Goal: Check status: Check status

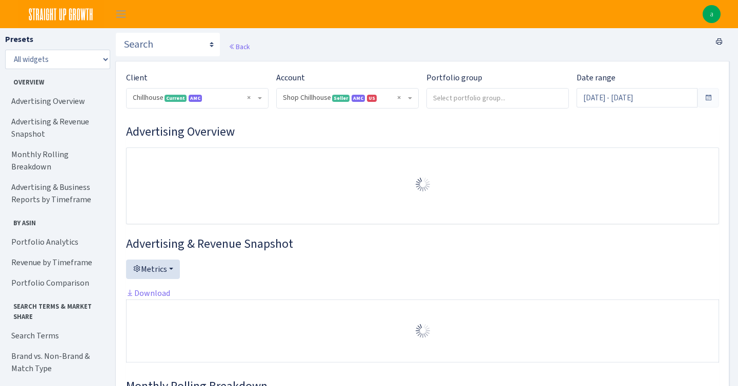
select select "731601115775663"
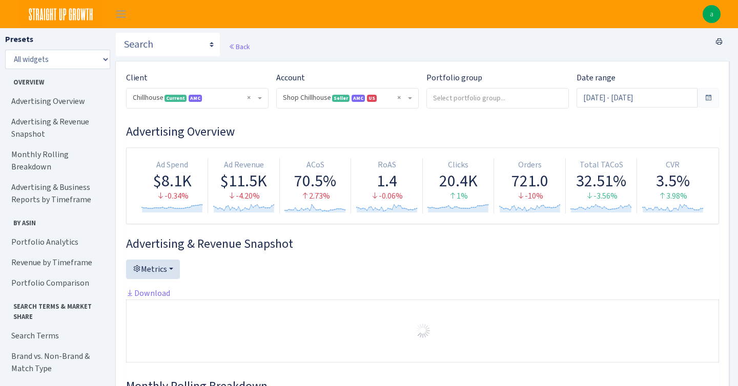
click at [699, 97] on span at bounding box center [708, 97] width 22 height 19
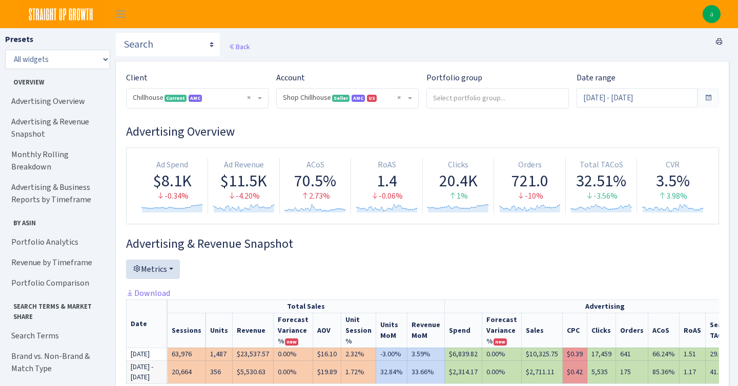
click at [708, 100] on span at bounding box center [708, 98] width 8 height 8
click at [648, 101] on input "[DATE] - [DATE]" at bounding box center [636, 97] width 121 height 19
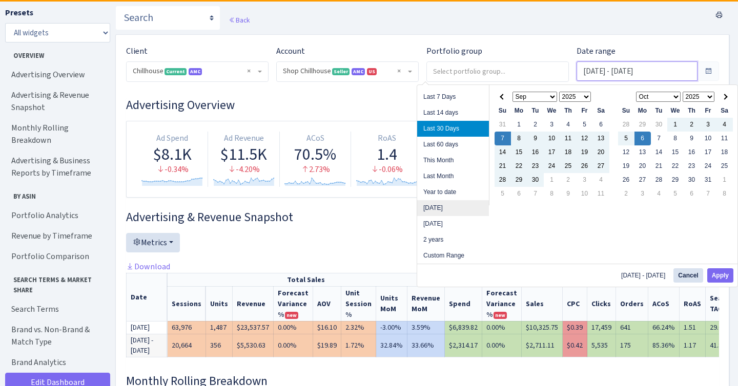
scroll to position [31, 0]
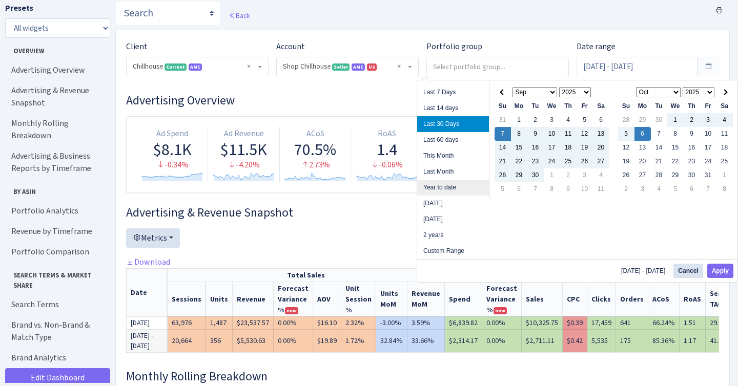
click at [443, 189] on li "Year to date" at bounding box center [453, 188] width 72 height 16
type input "[DATE] - [DATE]"
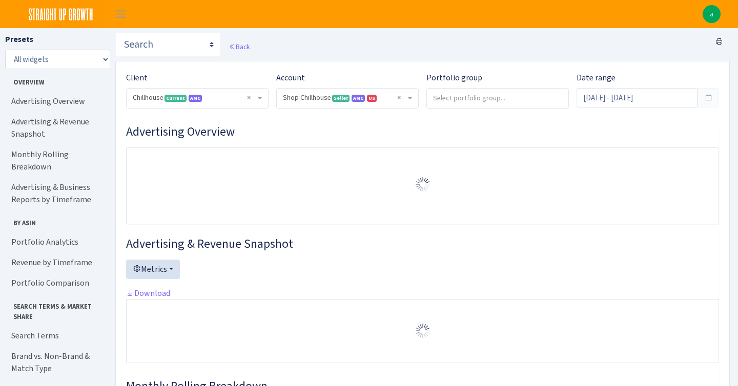
select select "731601115775663"
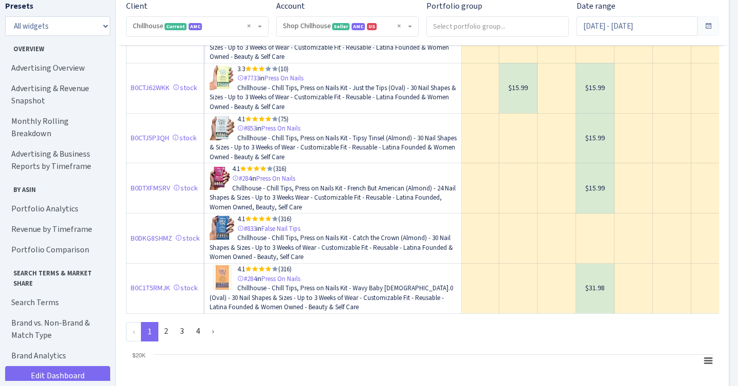
scroll to position [3329, 0]
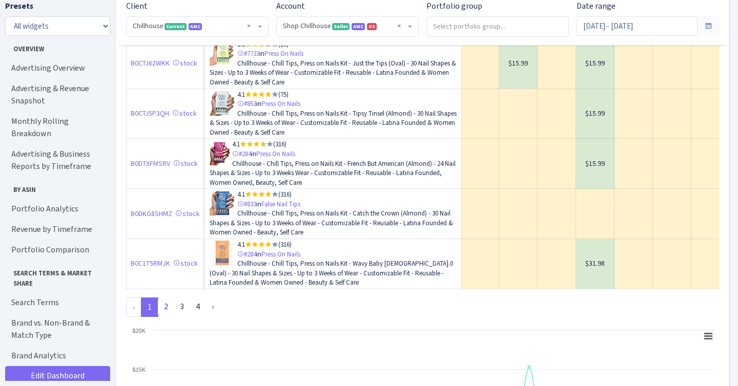
click at [169, 316] on link "2" at bounding box center [166, 307] width 16 height 18
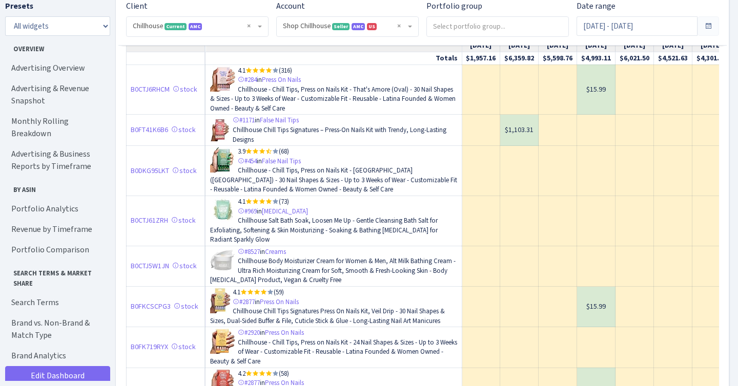
scroll to position [2506, 0]
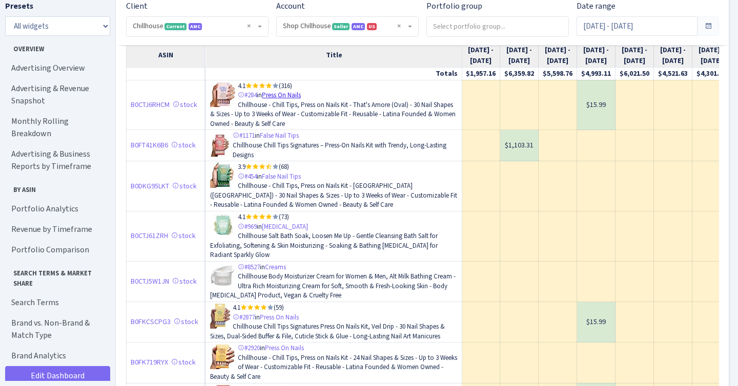
click at [287, 99] on link "Press On Nails" at bounding box center [281, 95] width 39 height 9
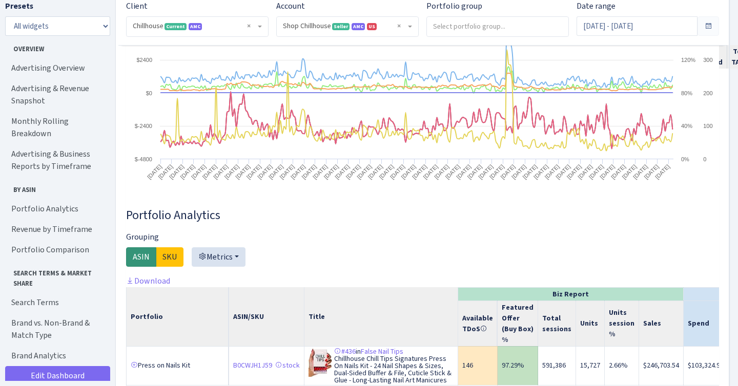
scroll to position [1182, 0]
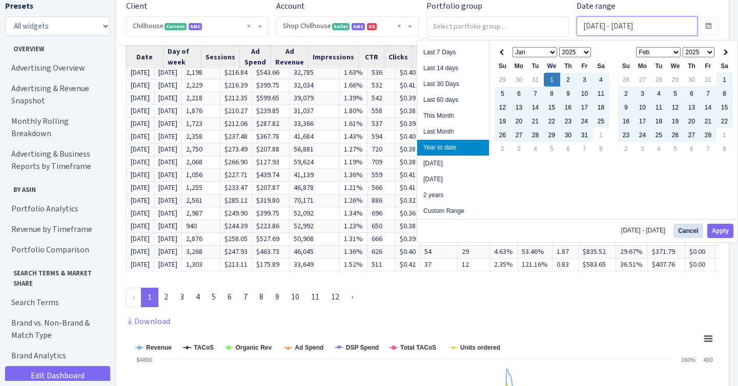
click at [615, 20] on input "[DATE] - [DATE]" at bounding box center [636, 25] width 121 height 19
click at [727, 53] on th at bounding box center [724, 52] width 16 height 14
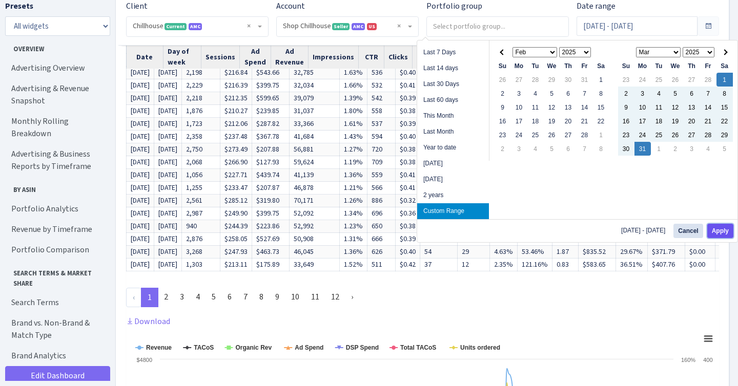
click at [719, 231] on button "Apply" at bounding box center [720, 231] width 26 height 14
type input "Mar 1, 2025 - Mar 31, 2025"
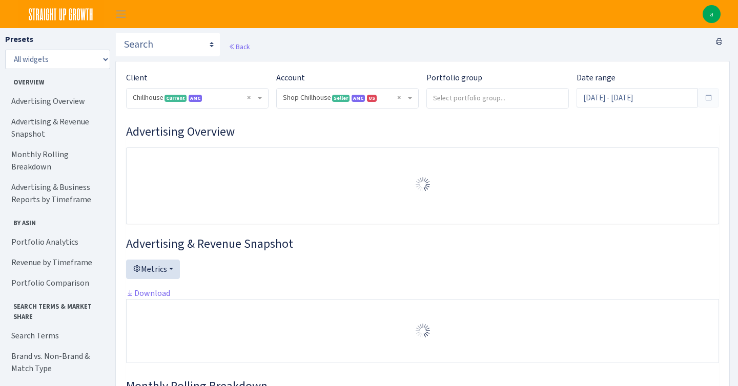
select select "731601115775663"
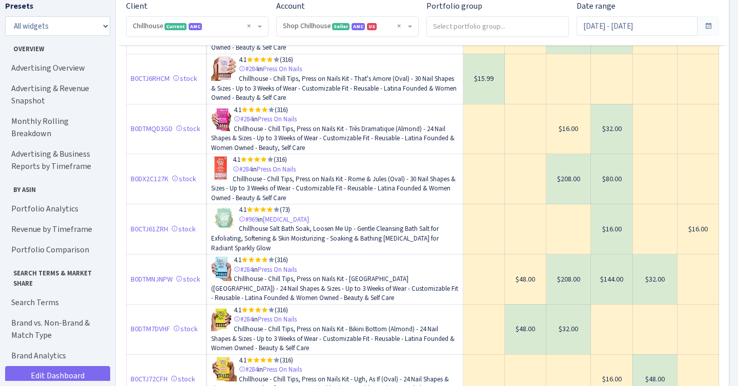
scroll to position [1501, 0]
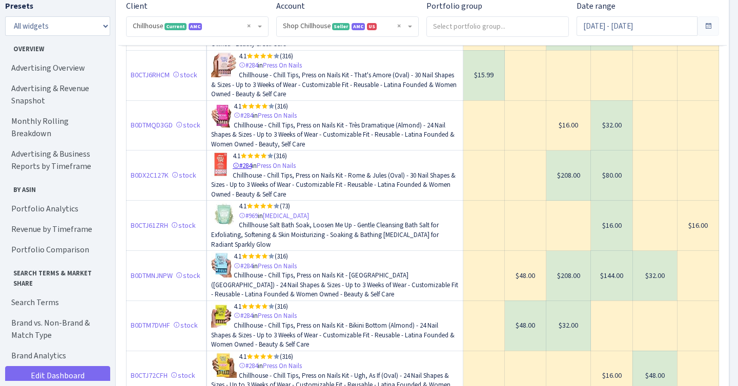
click at [246, 167] on link "#284" at bounding box center [242, 165] width 19 height 9
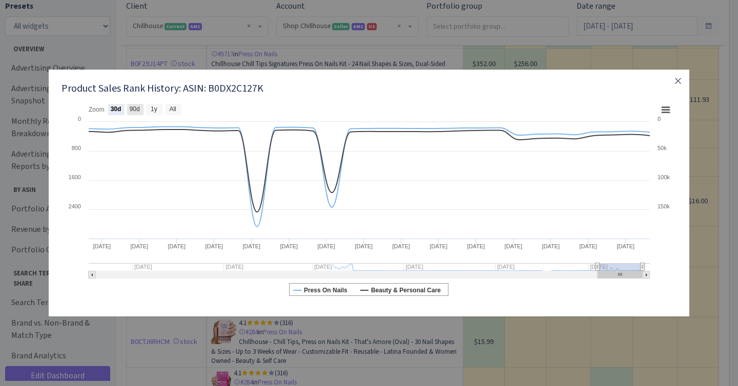
click at [135, 112] on text "90d" at bounding box center [135, 109] width 10 height 7
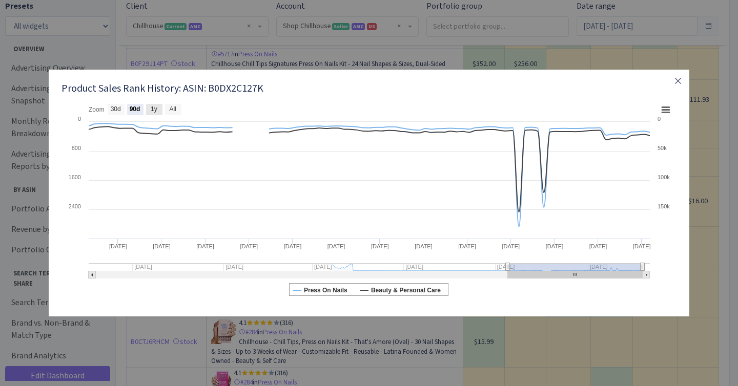
click at [154, 112] on text "1y" at bounding box center [154, 109] width 7 height 7
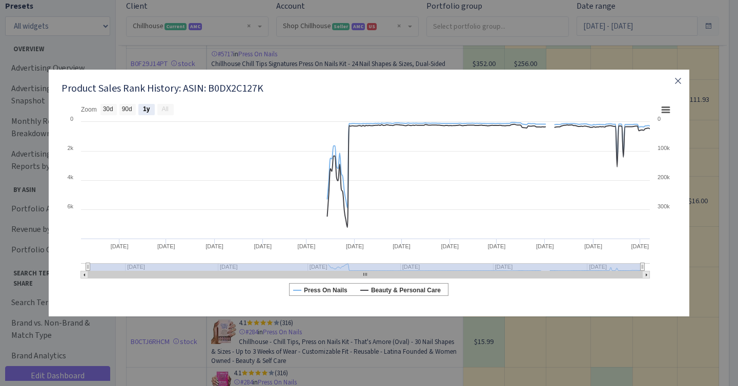
click at [293, 58] on div "Product Sales Rank History: ASIN: B0DX2C127K Created with Highstock 6.2.0 Chart…" at bounding box center [369, 193] width 738 height 386
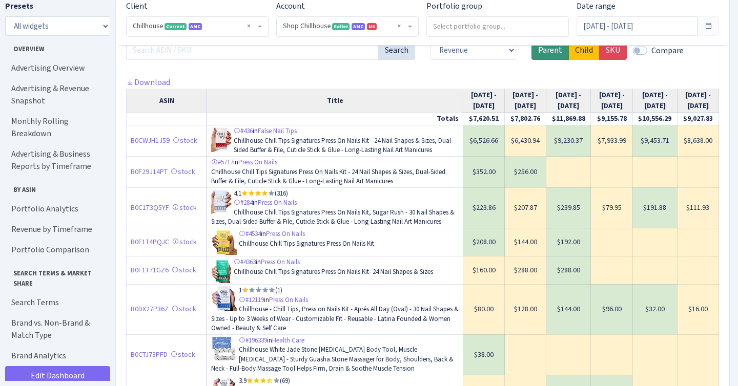
scroll to position [1383, 0]
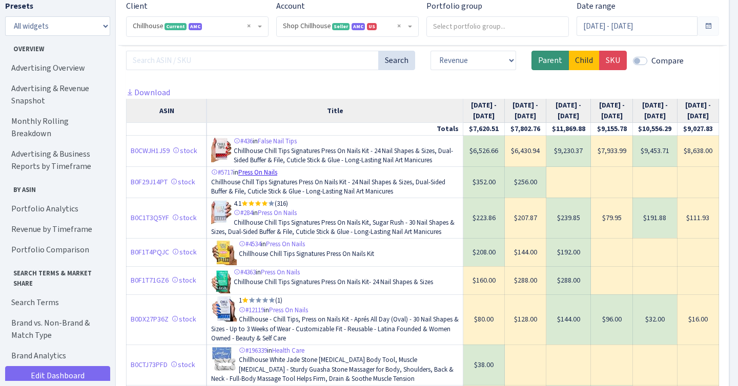
click at [255, 168] on link "Press On Nails" at bounding box center [257, 172] width 39 height 9
click at [223, 168] on link "#5717" at bounding box center [222, 172] width 22 height 9
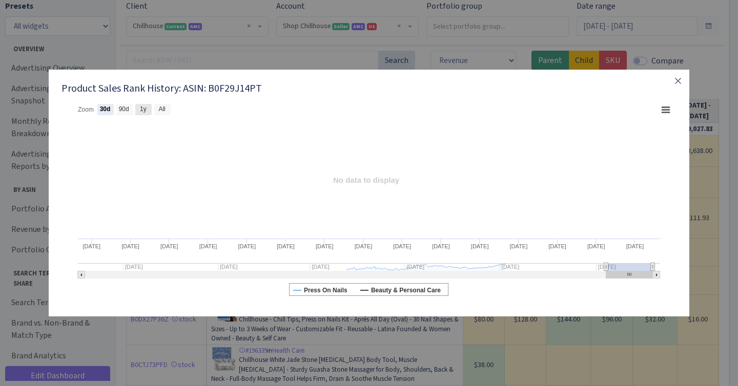
click at [143, 113] on rect at bounding box center [143, 109] width 16 height 11
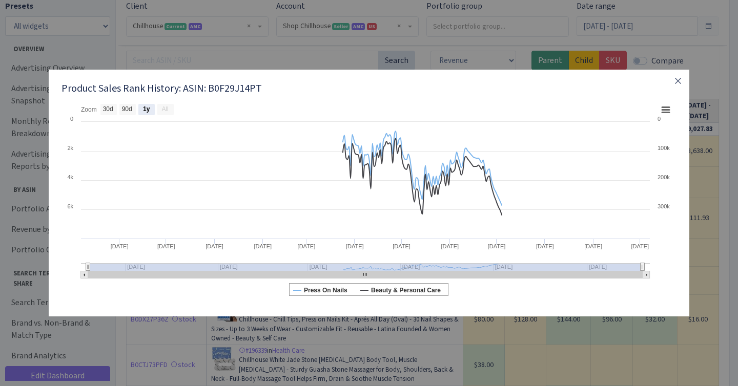
click at [425, 58] on div "Product Sales Rank History: ASIN: B0F29J14PT Created with Highstock 6.2.0 Chart…" at bounding box center [369, 193] width 738 height 386
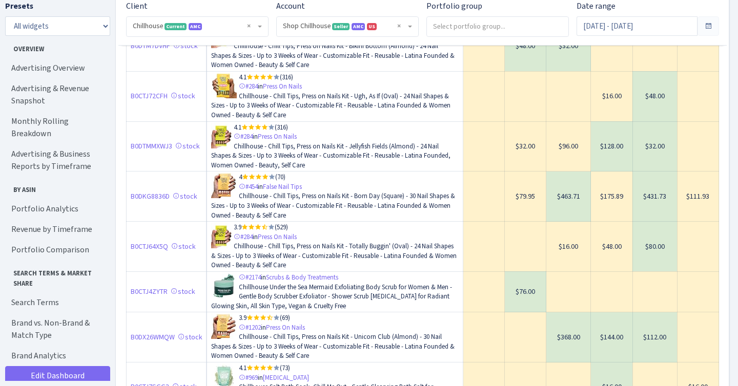
scroll to position [2052, 0]
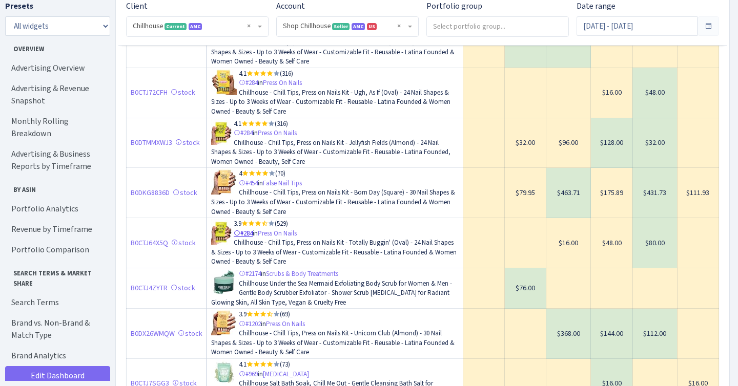
click at [250, 229] on link "#284" at bounding box center [243, 233] width 19 height 9
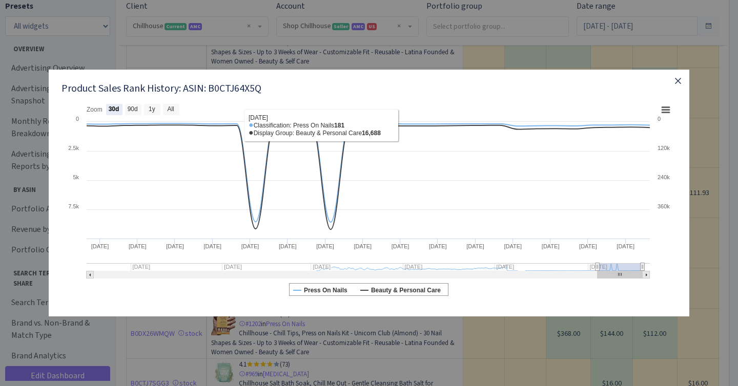
click at [678, 84] on icon "button" at bounding box center [678, 81] width 12 height 12
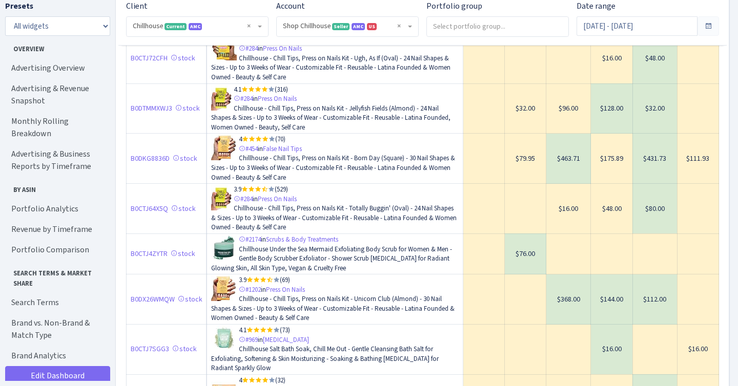
scroll to position [2087, 0]
click at [249, 285] on link "#1202" at bounding box center [250, 289] width 22 height 9
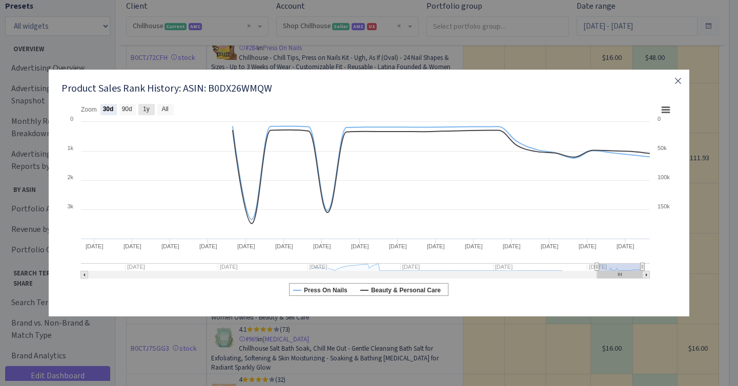
click at [146, 113] on rect at bounding box center [146, 109] width 16 height 11
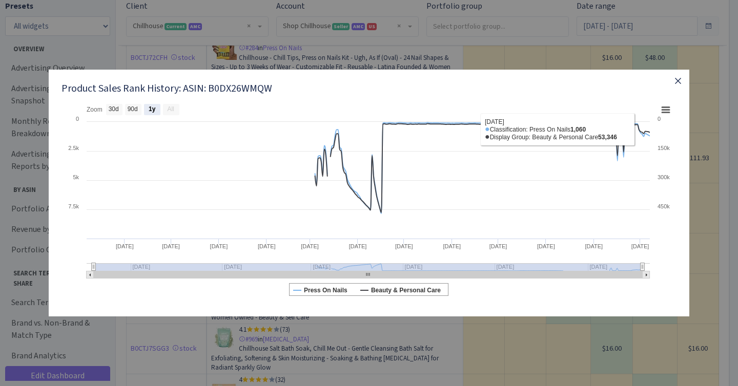
click at [673, 85] on icon "button" at bounding box center [678, 81] width 12 height 12
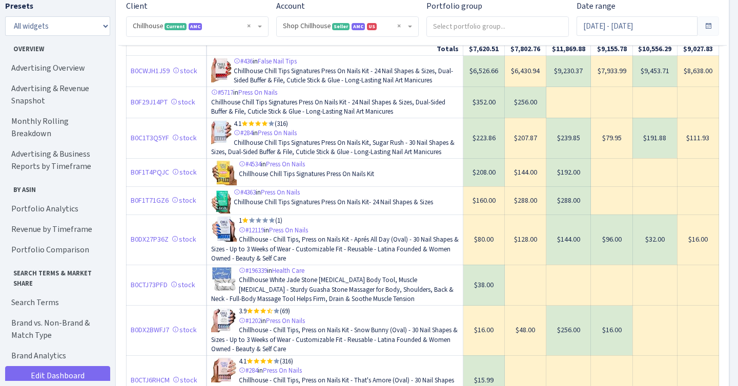
scroll to position [1388, 0]
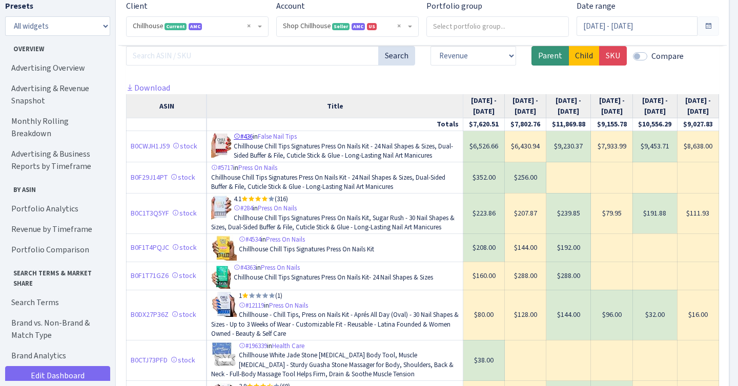
click at [247, 132] on link "#436" at bounding box center [243, 136] width 19 height 9
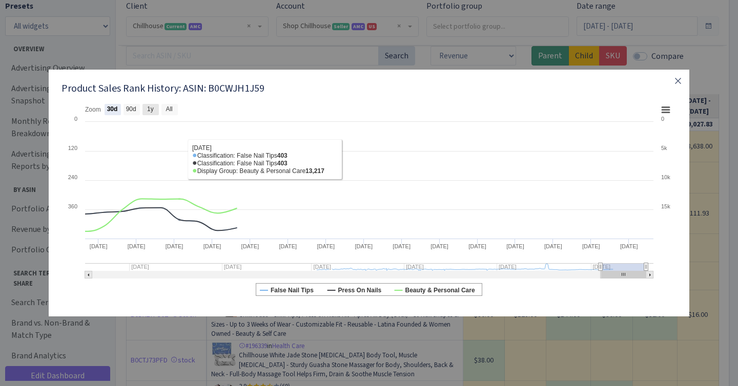
click at [154, 112] on rect at bounding box center [150, 109] width 16 height 11
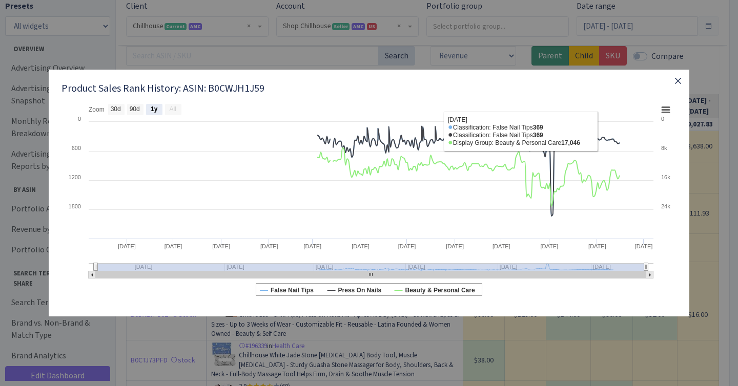
click at [682, 77] on icon "button" at bounding box center [678, 81] width 12 height 12
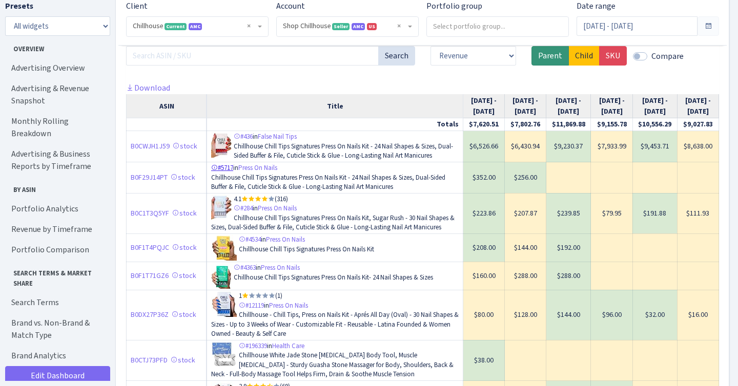
click at [229, 163] on link "#5717" at bounding box center [222, 167] width 22 height 9
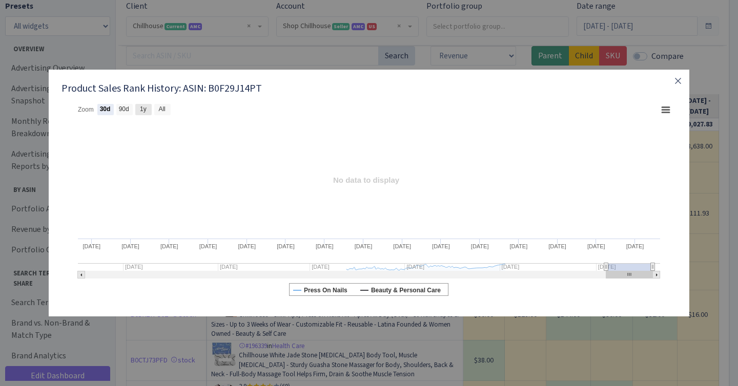
click at [145, 109] on text "1y" at bounding box center [143, 109] width 7 height 7
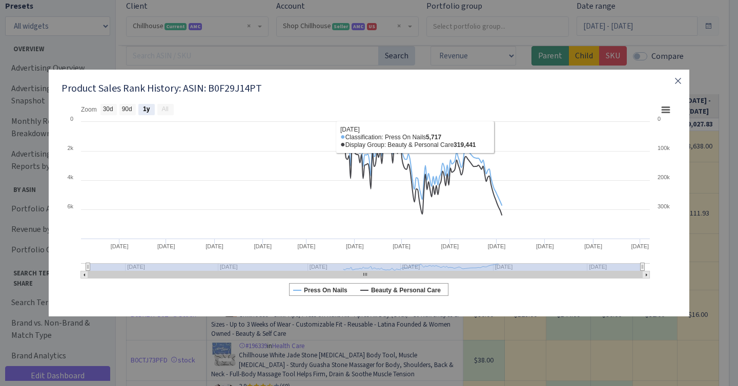
click at [635, 55] on div "Product Sales Rank History: ASIN: B0F29J14PT Created with Highstock 6.2.0 Chart…" at bounding box center [369, 193] width 738 height 386
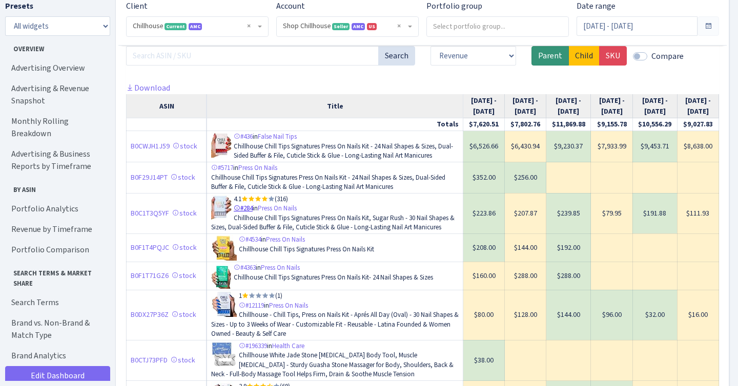
click at [248, 204] on link "#284" at bounding box center [243, 208] width 19 height 9
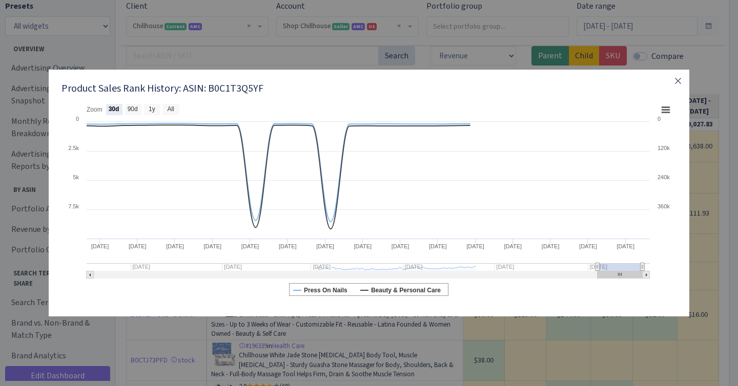
click at [152, 104] on rect at bounding box center [152, 109] width 16 height 11
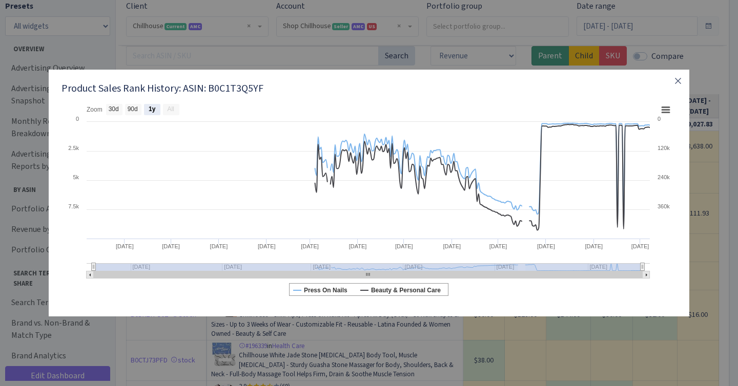
click at [376, 55] on div "Product Sales Rank History: ASIN: B0C1T3Q5YF Created with Highstock 6.2.0 Chart…" at bounding box center [369, 193] width 738 height 386
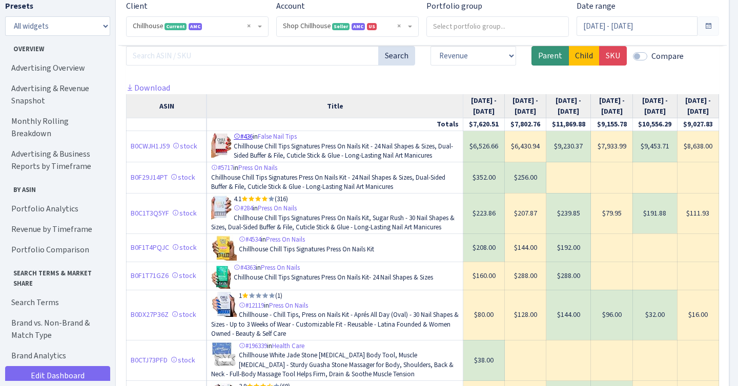
click at [250, 132] on link "#436" at bounding box center [243, 136] width 19 height 9
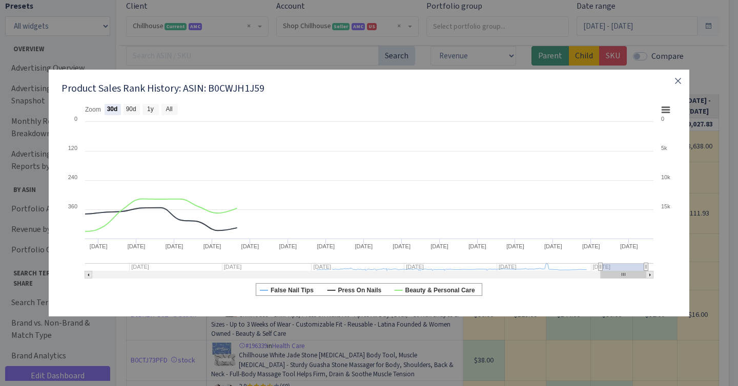
click at [150, 110] on text "1y" at bounding box center [150, 109] width 7 height 7
